Goal: Register for event/course

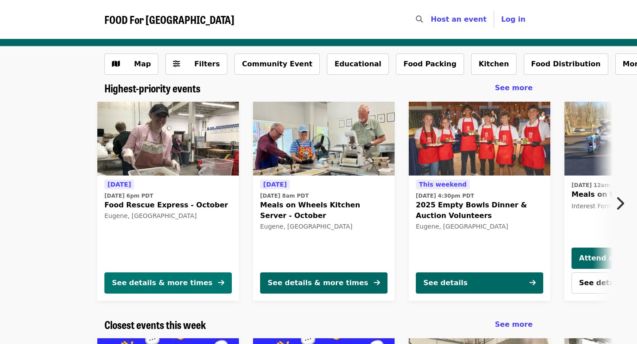
click at [208, 282] on button "See details & more times" at bounding box center [167, 282] width 127 height 21
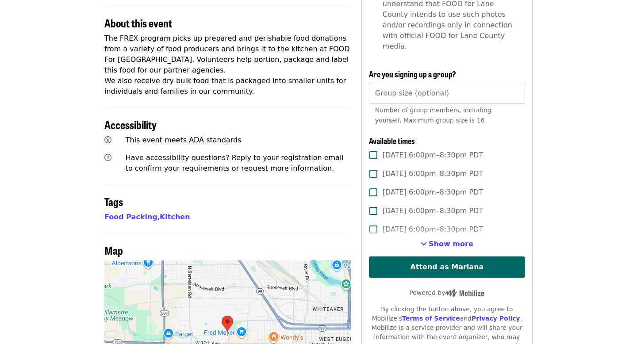
scroll to position [319, 0]
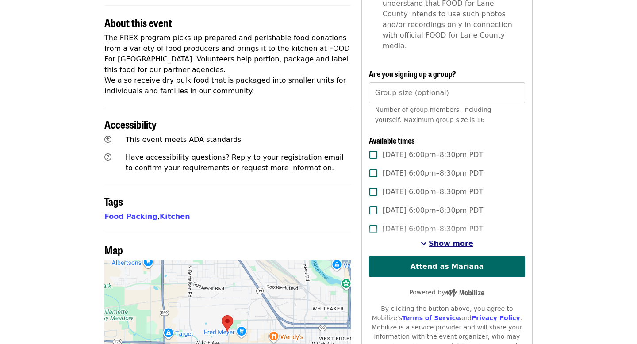
click at [439, 239] on span "Show more" at bounding box center [450, 243] width 45 height 8
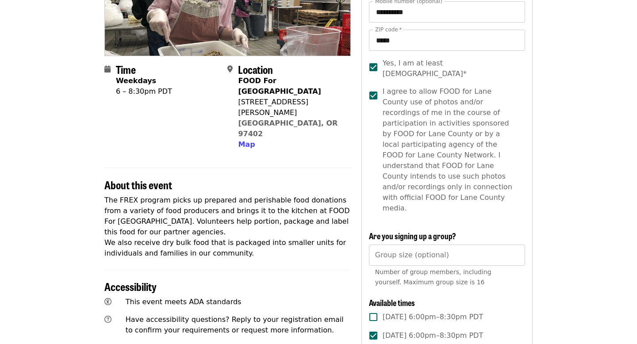
scroll to position [157, 0]
click at [399, 244] on input "Group size (optional)" at bounding box center [447, 254] width 156 height 21
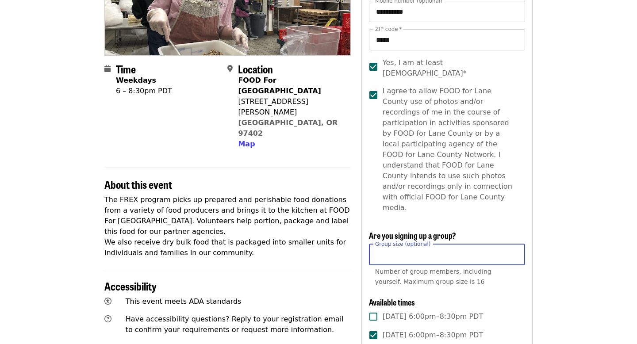
click at [515, 244] on input "*" at bounding box center [447, 254] width 156 height 21
type input "*"
click at [515, 244] on input "*" at bounding box center [447, 254] width 156 height 21
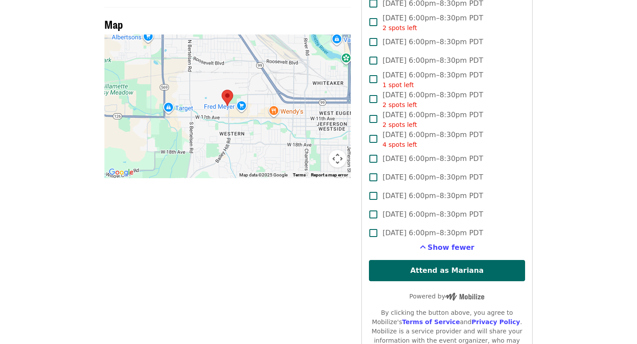
scroll to position [552, 0]
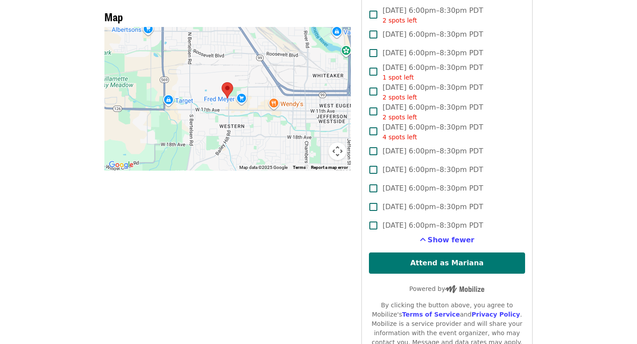
click at [480, 252] on button "Attend as Mariana" at bounding box center [447, 262] width 156 height 21
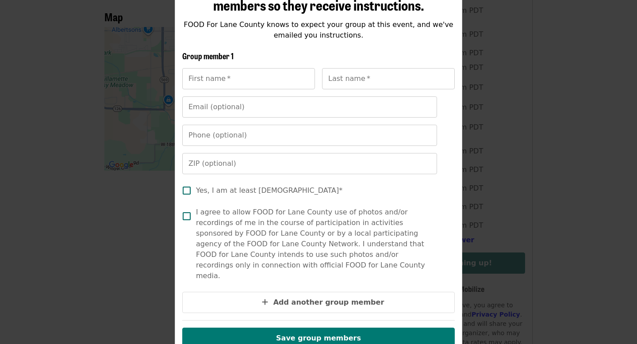
scroll to position [0, 0]
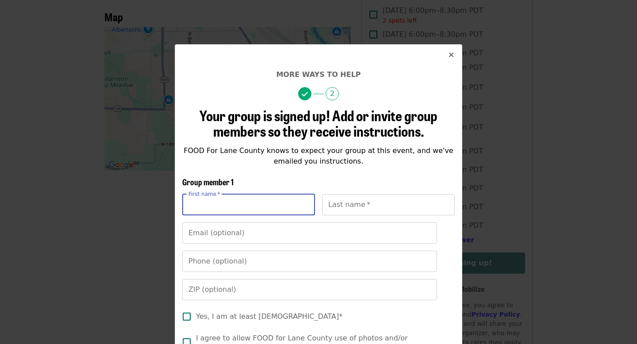
click at [244, 198] on input "First name   *" at bounding box center [248, 204] width 133 height 21
type input "*****"
click at [341, 206] on input "Last name   *" at bounding box center [388, 204] width 133 height 21
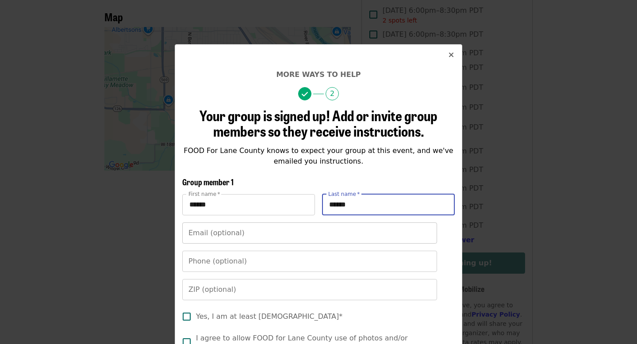
type input "******"
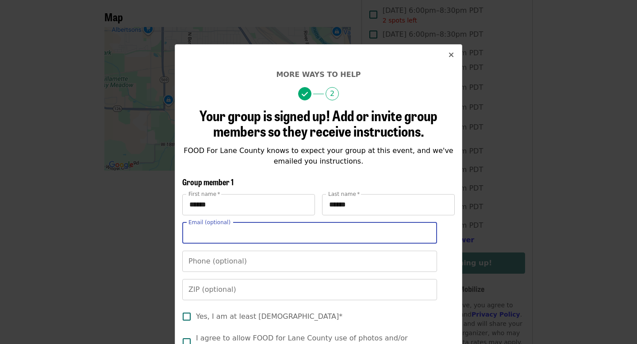
click at [285, 223] on input "Email (optional)" at bounding box center [309, 232] width 255 height 21
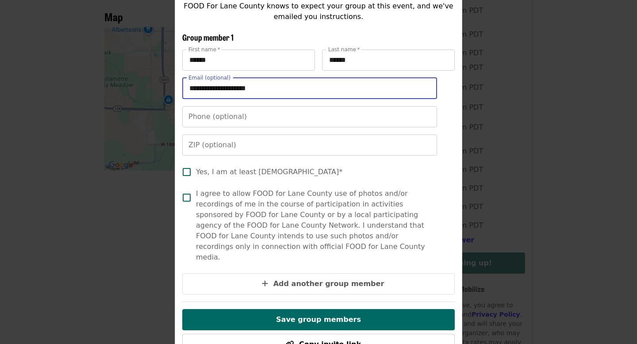
scroll to position [145, 0]
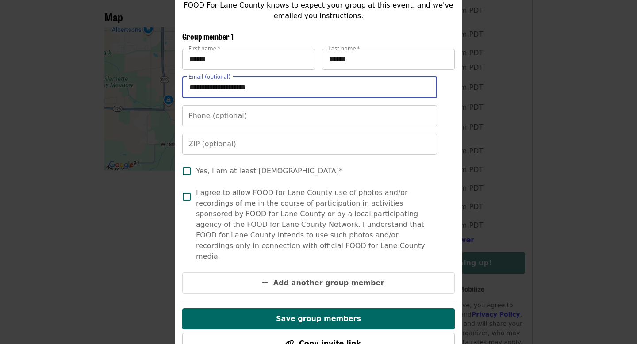
type input "**********"
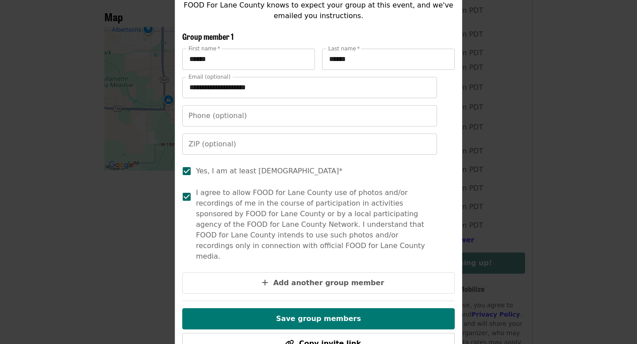
click at [290, 308] on button "Save group members" at bounding box center [318, 318] width 272 height 21
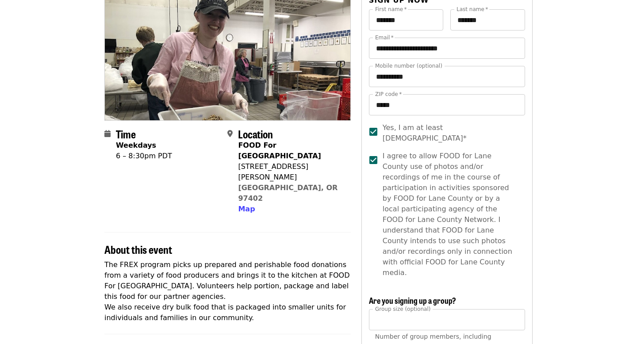
scroll to position [157, 0]
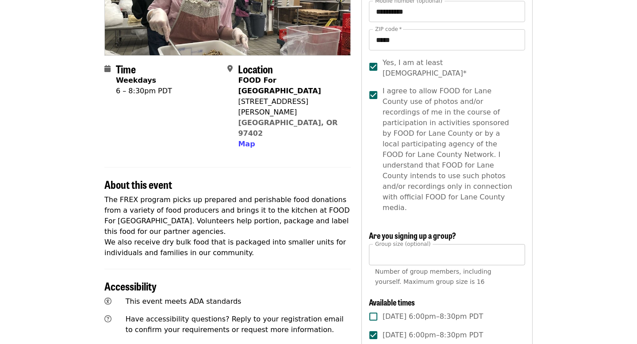
click at [513, 244] on input "*" at bounding box center [447, 254] width 156 height 21
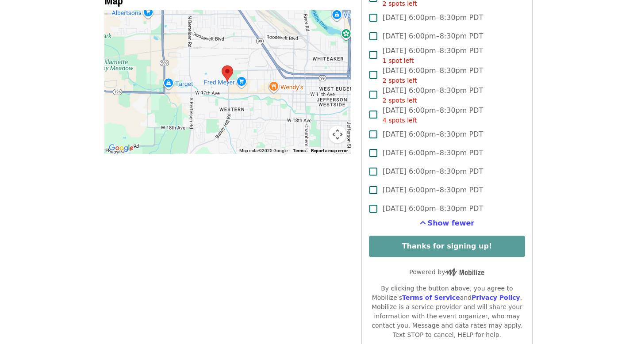
scroll to position [569, 0]
type input "*"
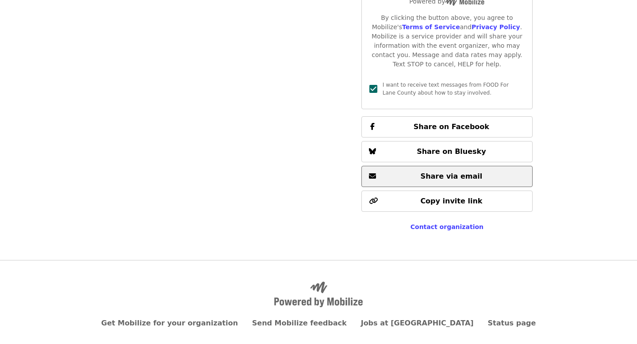
scroll to position [844, 0]
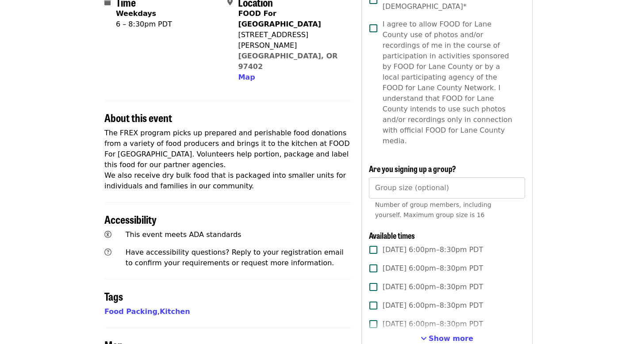
scroll to position [225, 0]
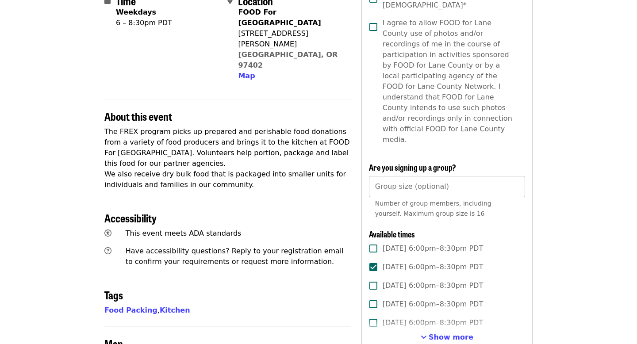
click at [513, 176] on input "*" at bounding box center [447, 186] width 156 height 21
type input "*"
click at [513, 176] on input "*" at bounding box center [447, 186] width 156 height 21
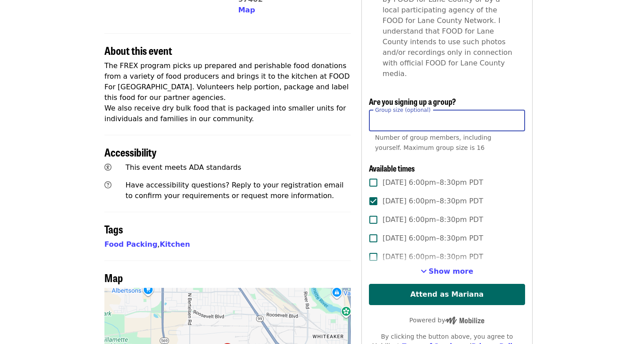
scroll to position [293, 0]
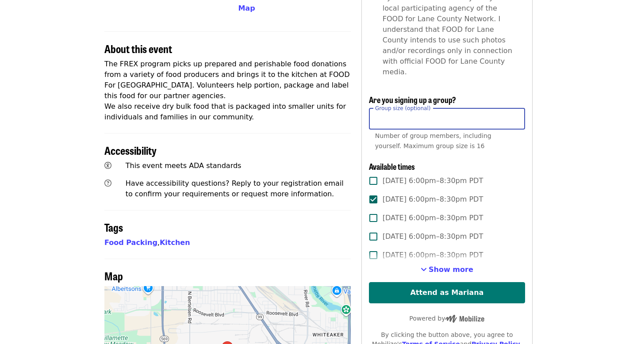
click at [454, 282] on button "Attend as Mariana" at bounding box center [447, 292] width 156 height 21
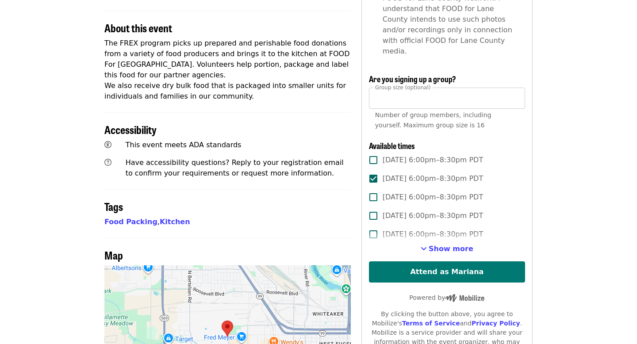
scroll to position [316, 0]
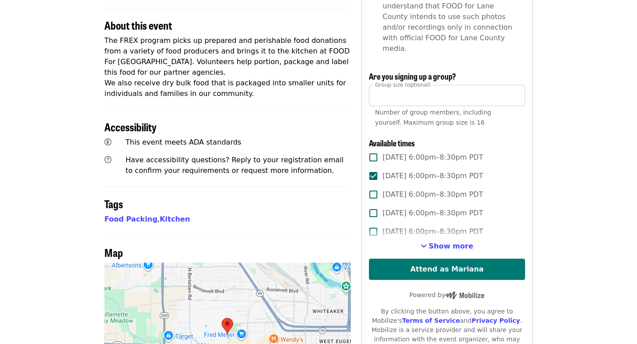
click at [414, 259] on button "Attend as Mariana" at bounding box center [447, 269] width 156 height 21
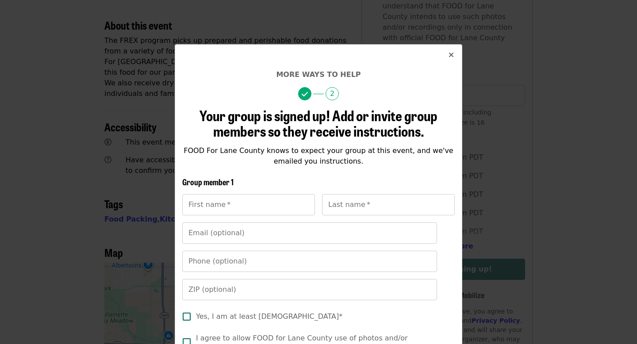
click at [449, 56] on icon "times icon" at bounding box center [450, 55] width 5 height 8
